Goal: Navigation & Orientation: Find specific page/section

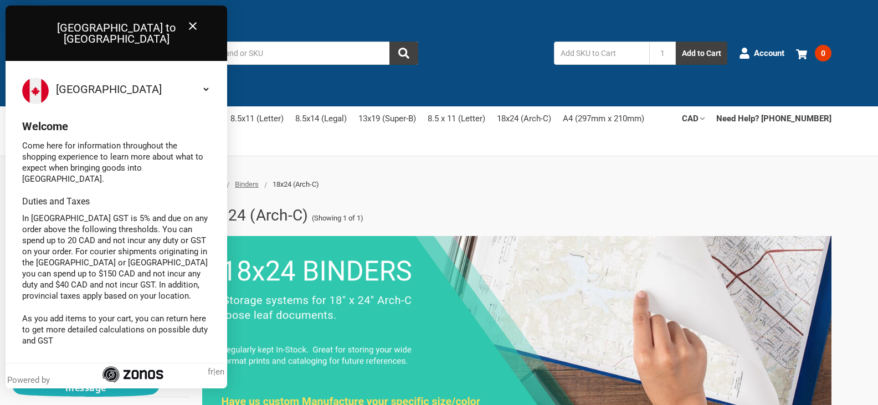
scroll to position [831, 0]
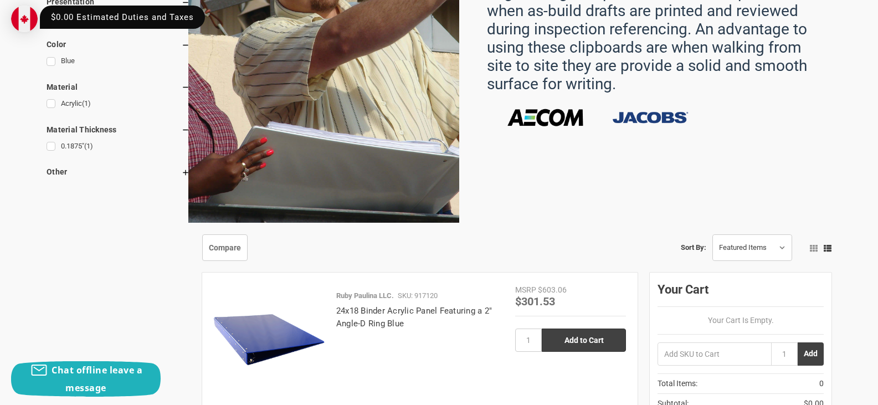
scroll to position [718, 0]
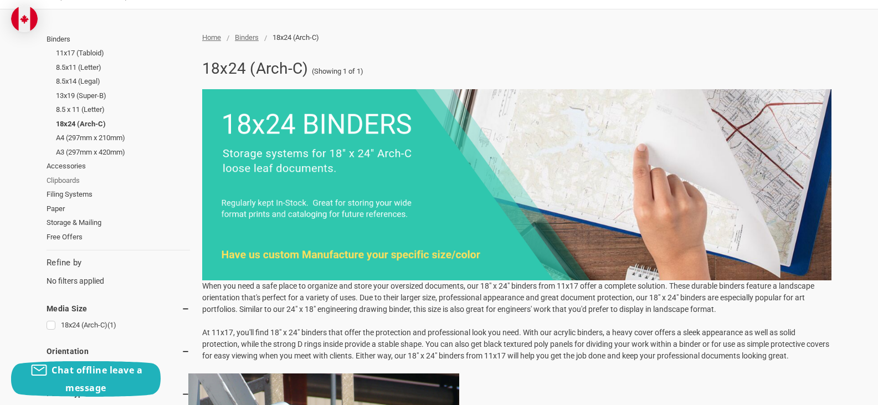
scroll to position [166, 0]
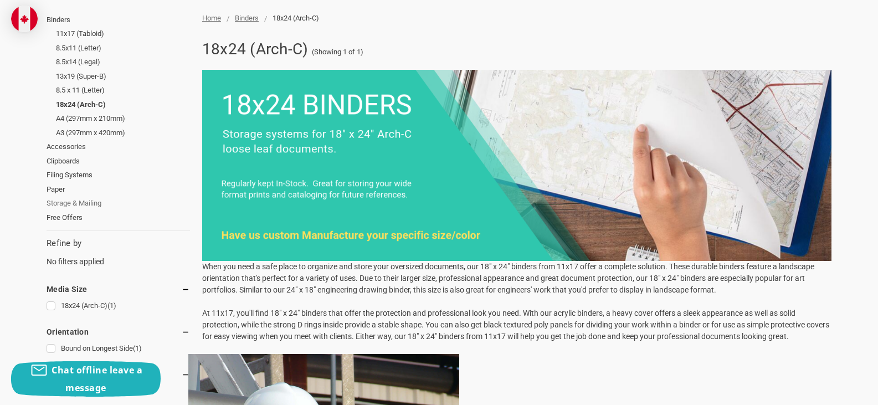
click at [60, 204] on link "Storage & Mailing" at bounding box center [118, 203] width 143 height 14
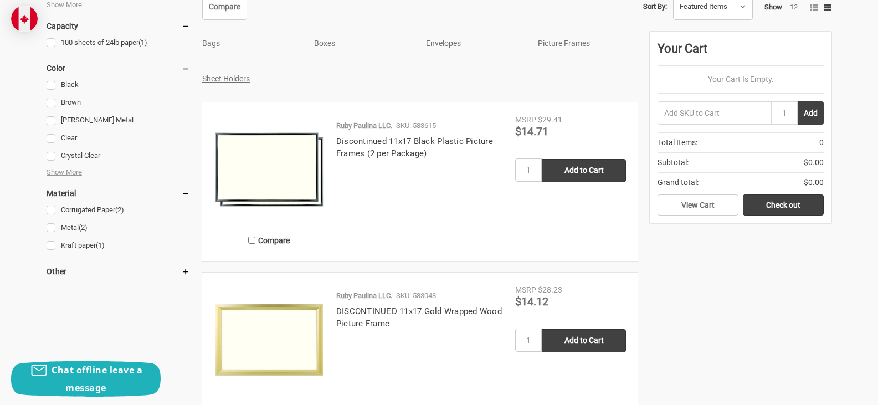
scroll to position [609, 0]
